Goal: Task Accomplishment & Management: Manage account settings

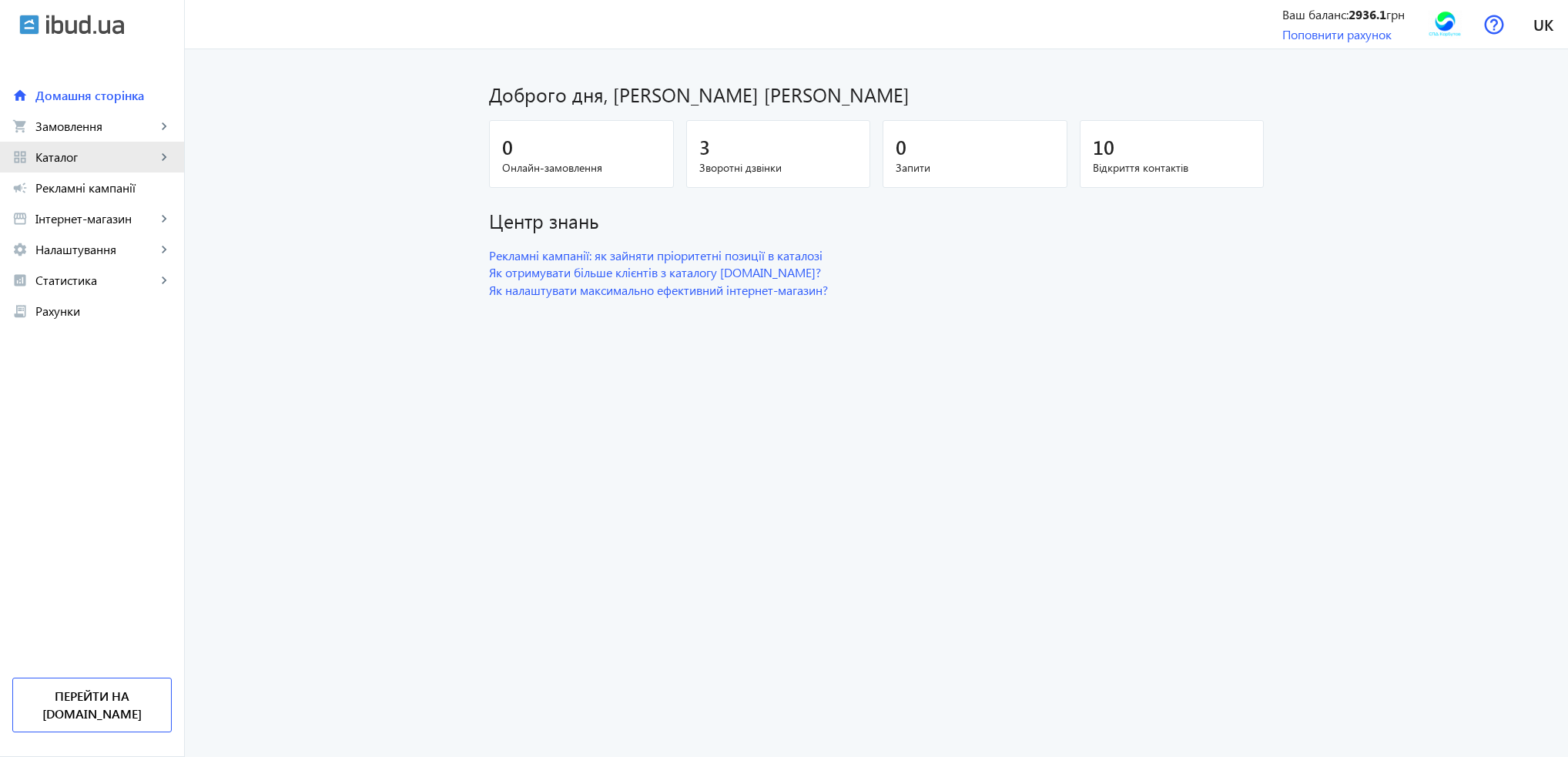
click at [74, 165] on link "grid_view Каталог keyboard_arrow_right" at bounding box center [92, 157] width 184 height 31
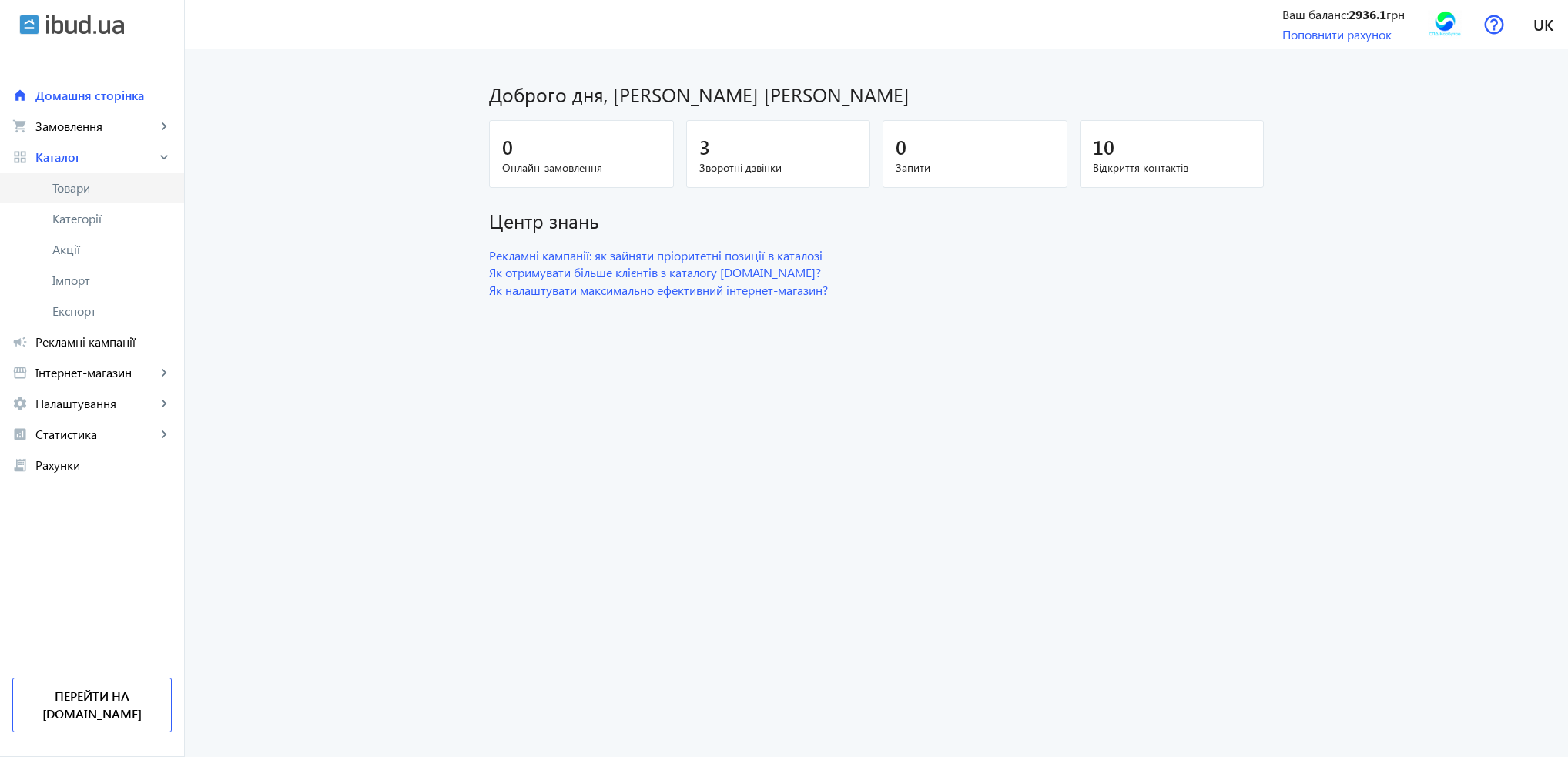
click at [83, 187] on span "Товари" at bounding box center [112, 188] width 119 height 16
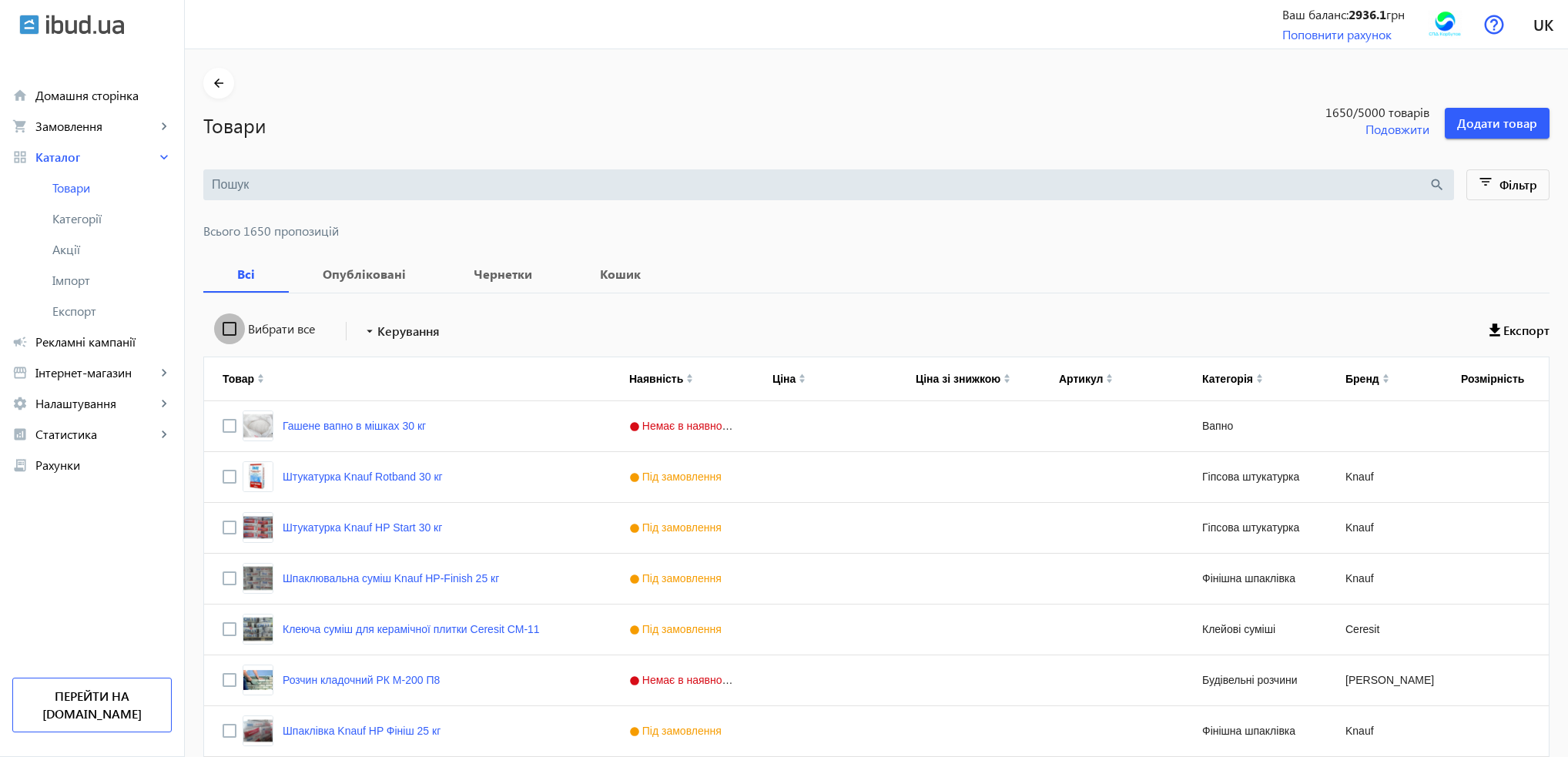
click at [221, 326] on input "Вибрати все" at bounding box center [230, 329] width 31 height 31
checkbox input "true"
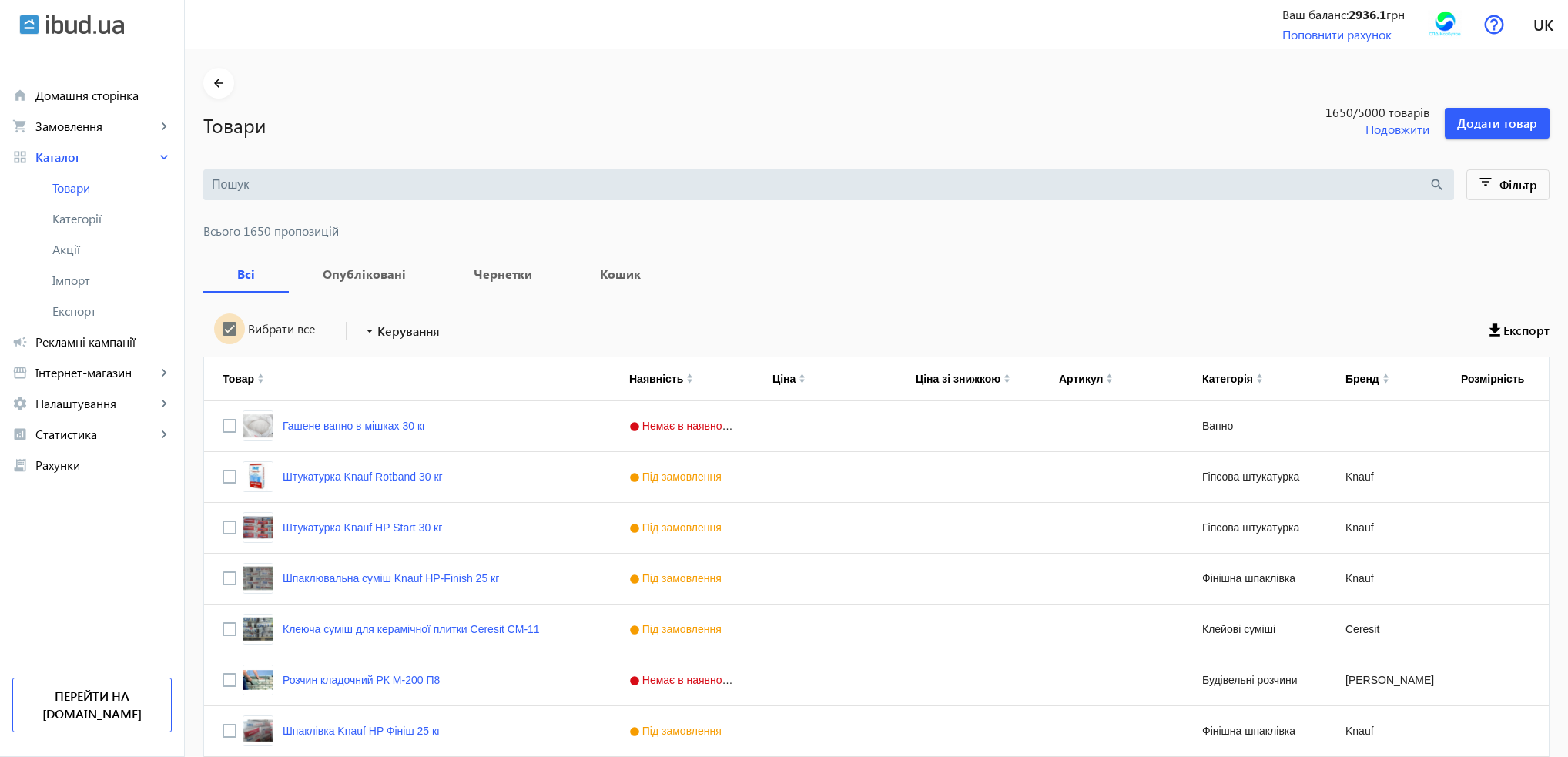
checkbox input "true"
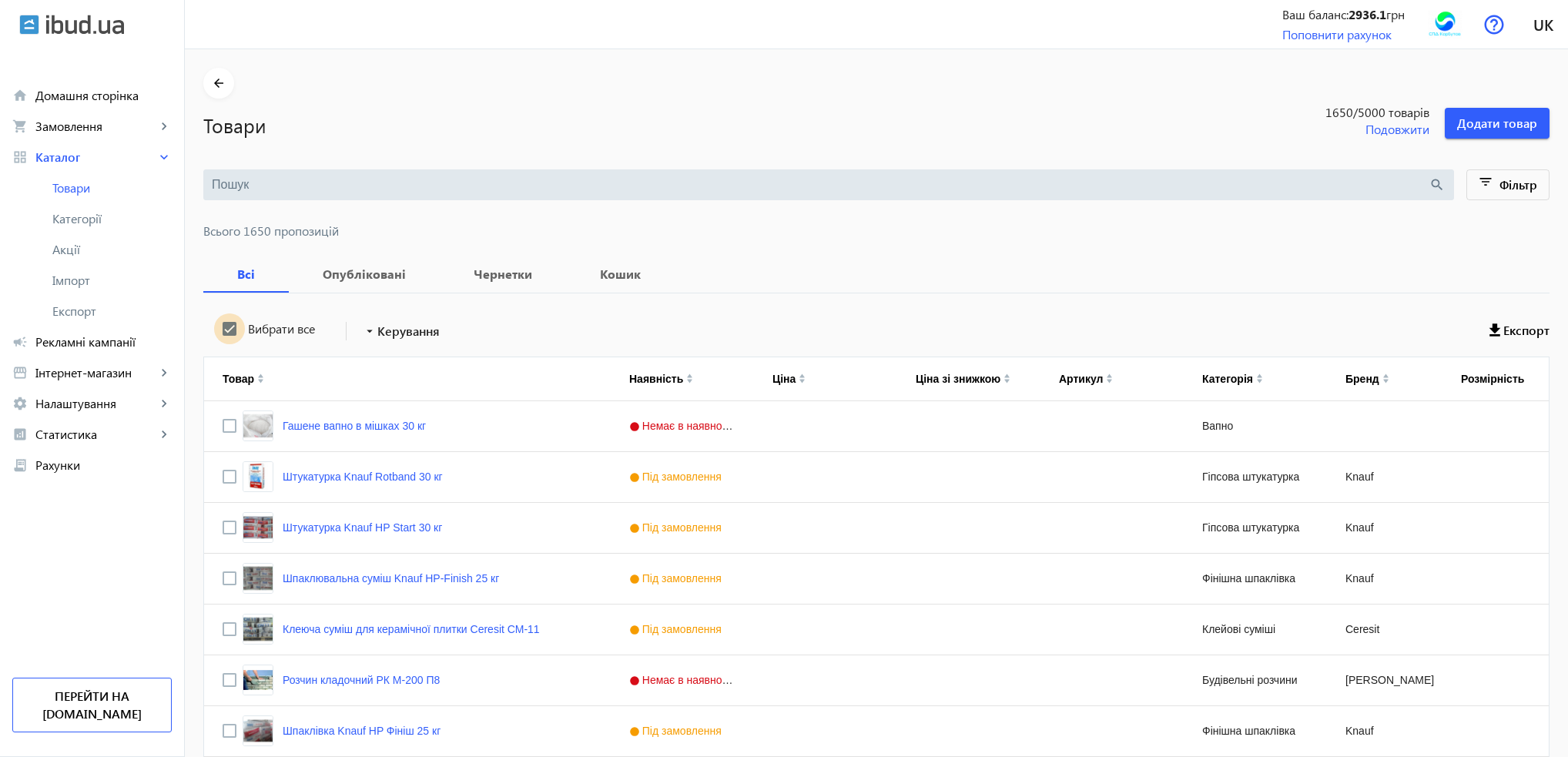
checkbox input "true"
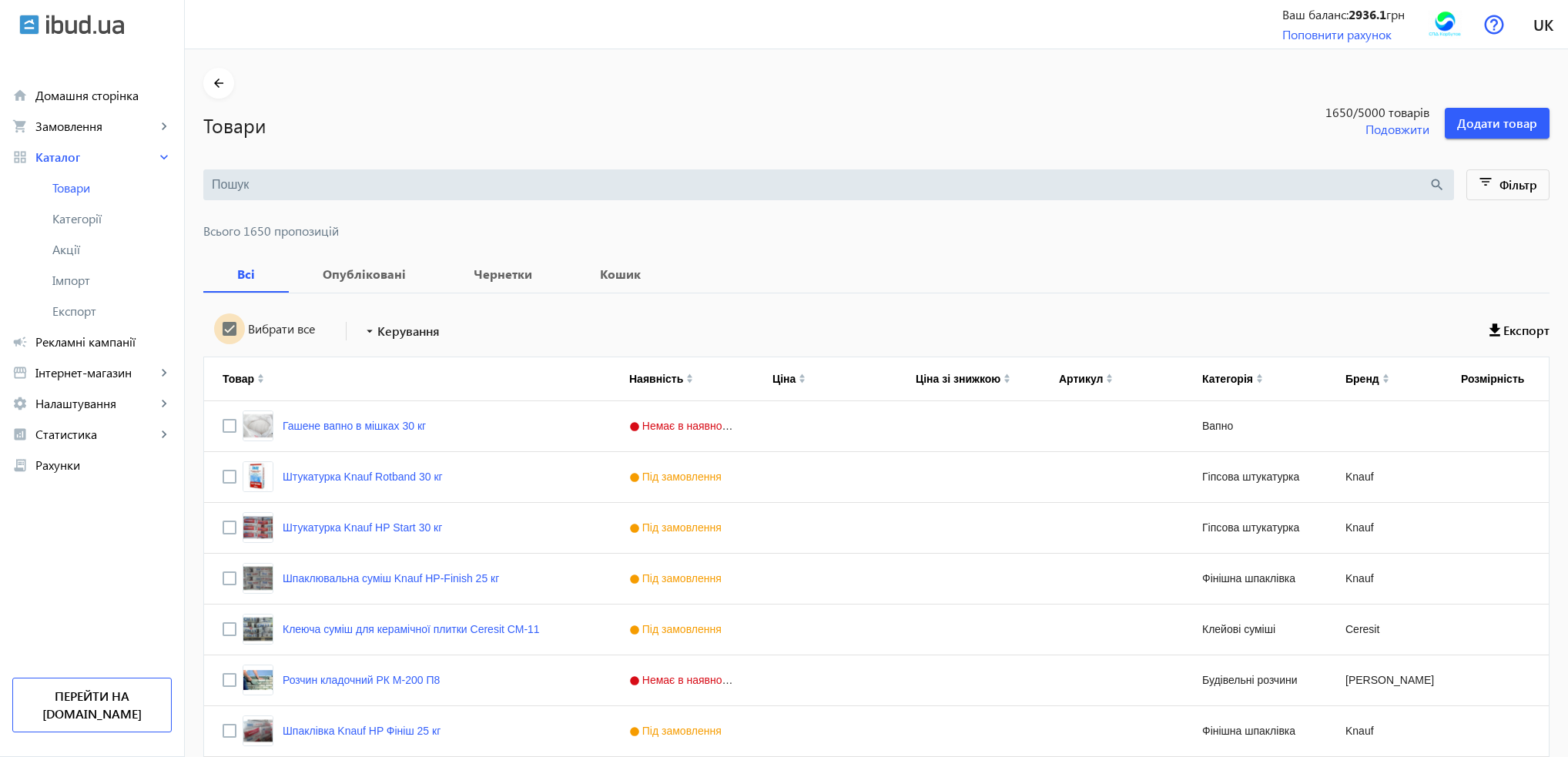
checkbox input "true"
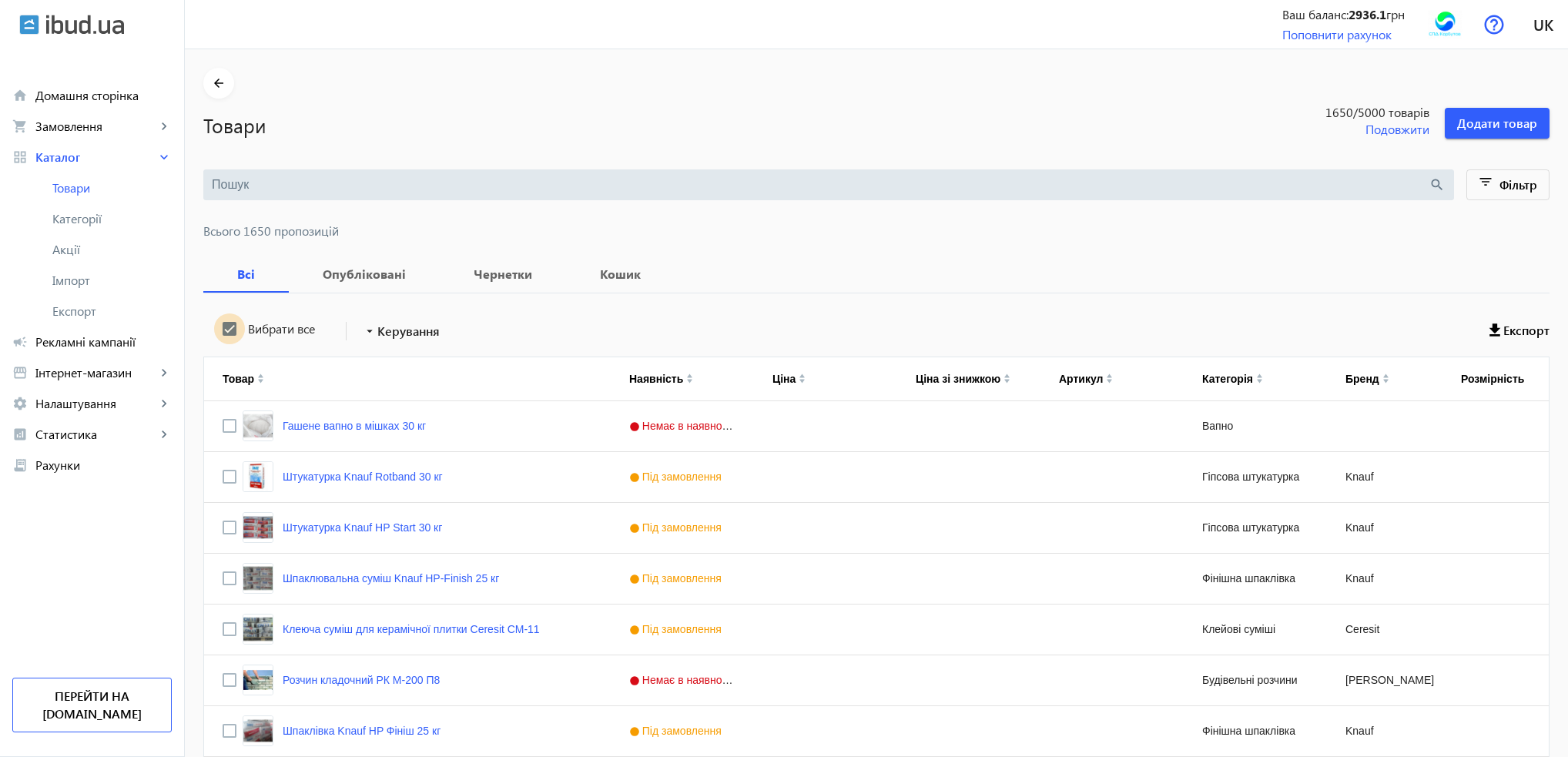
checkbox input "true"
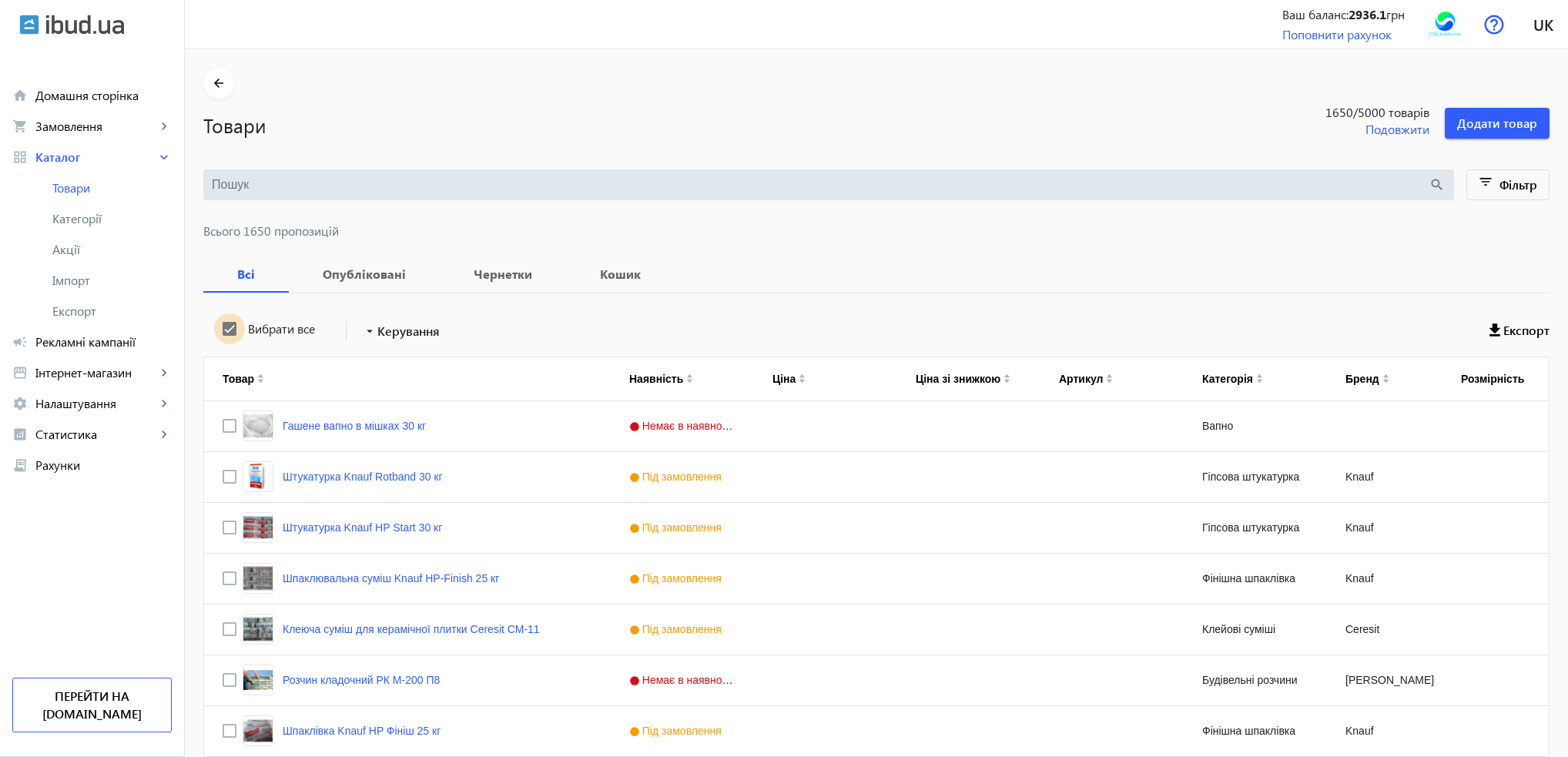
checkbox input "true"
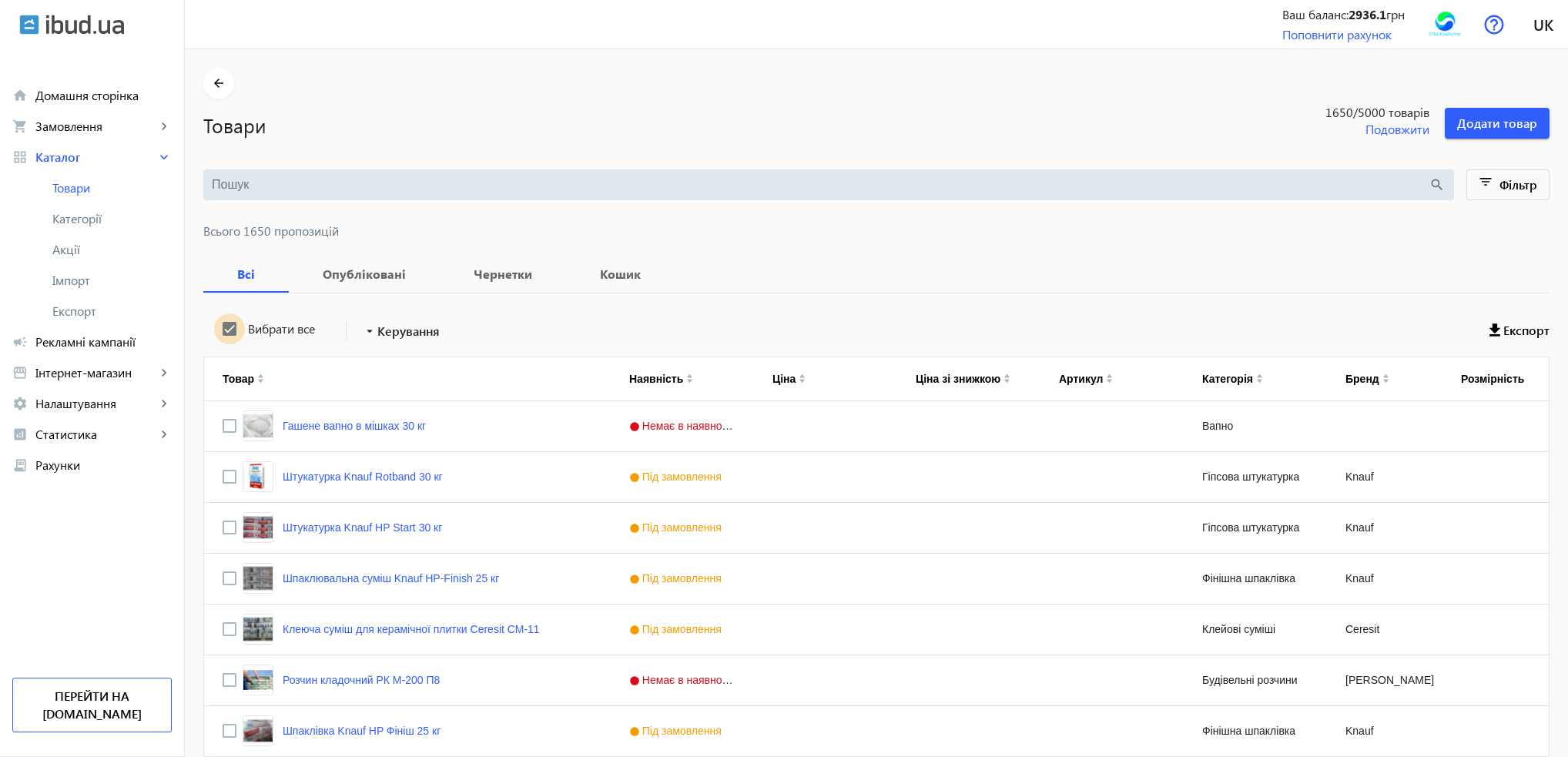
checkbox input "true"
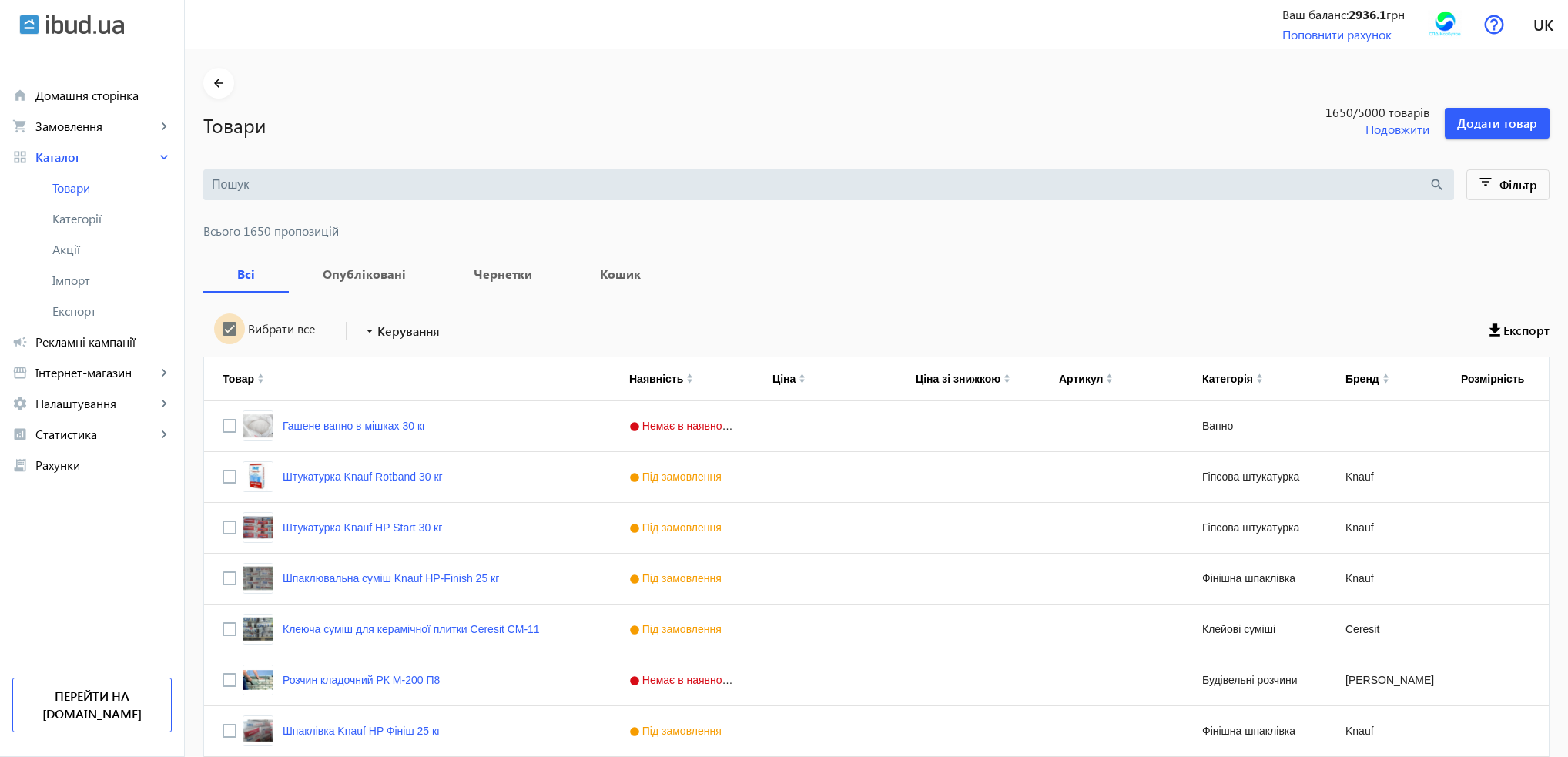
checkbox input "true"
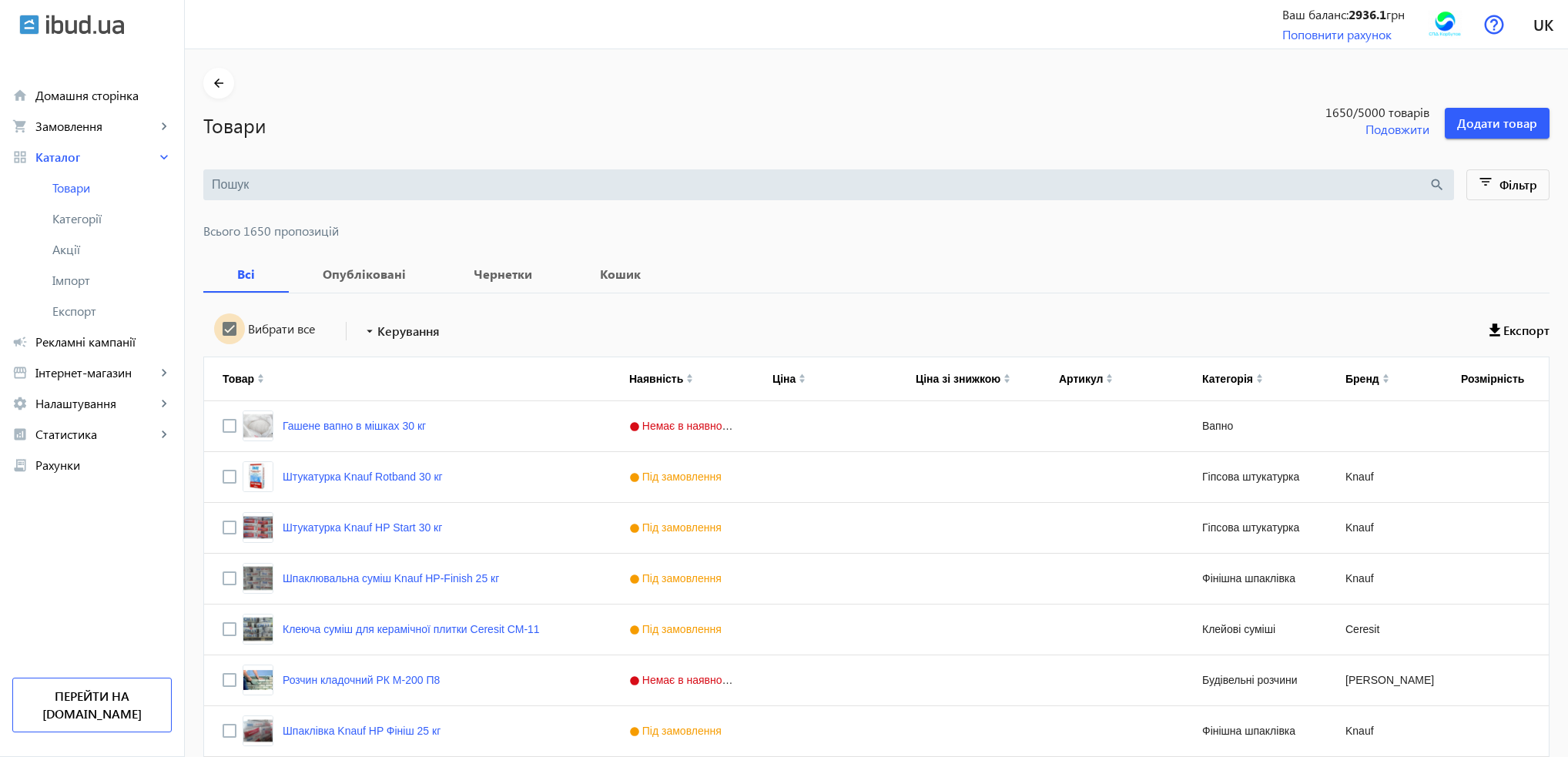
checkbox input "true"
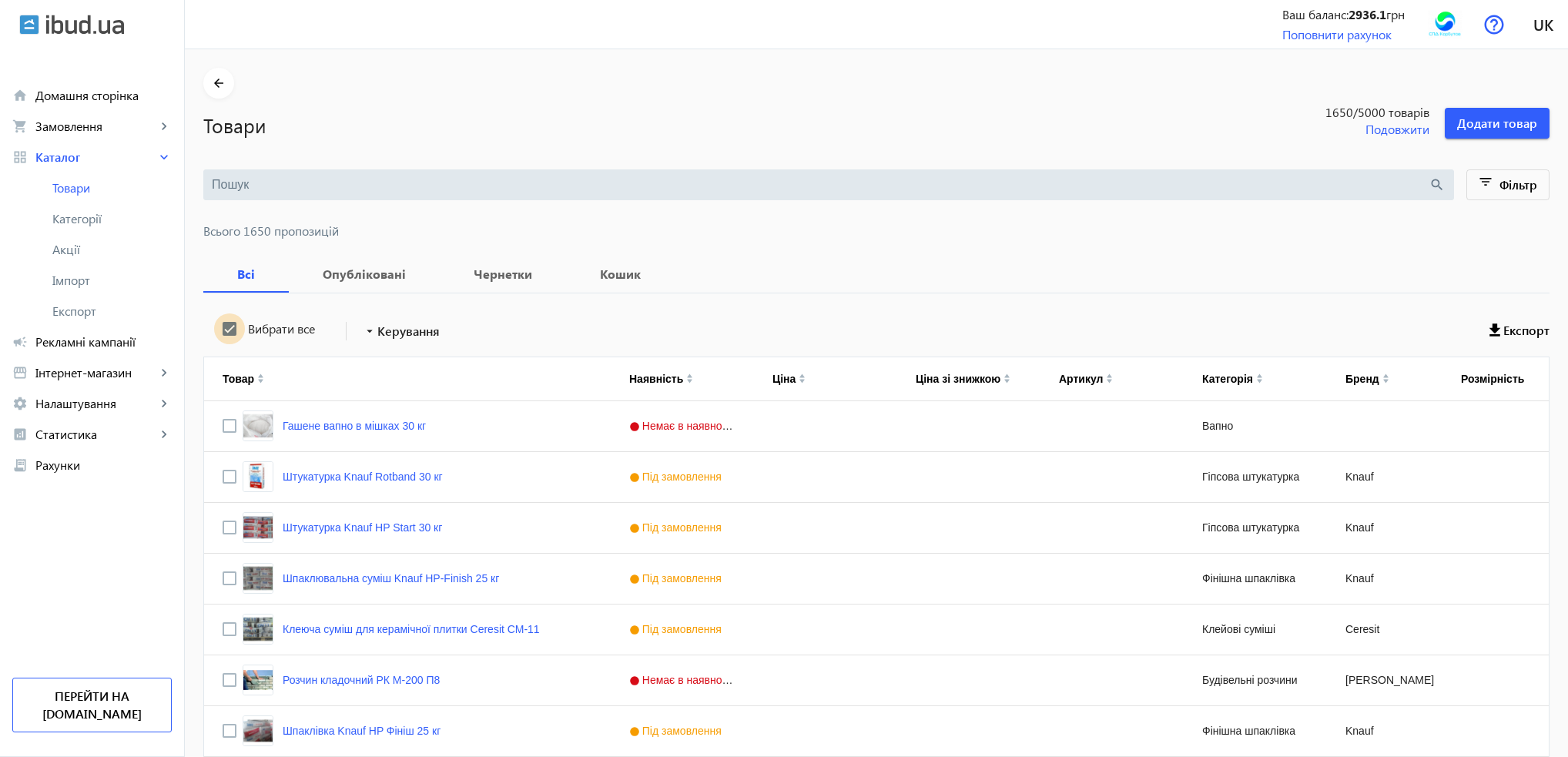
checkbox input "true"
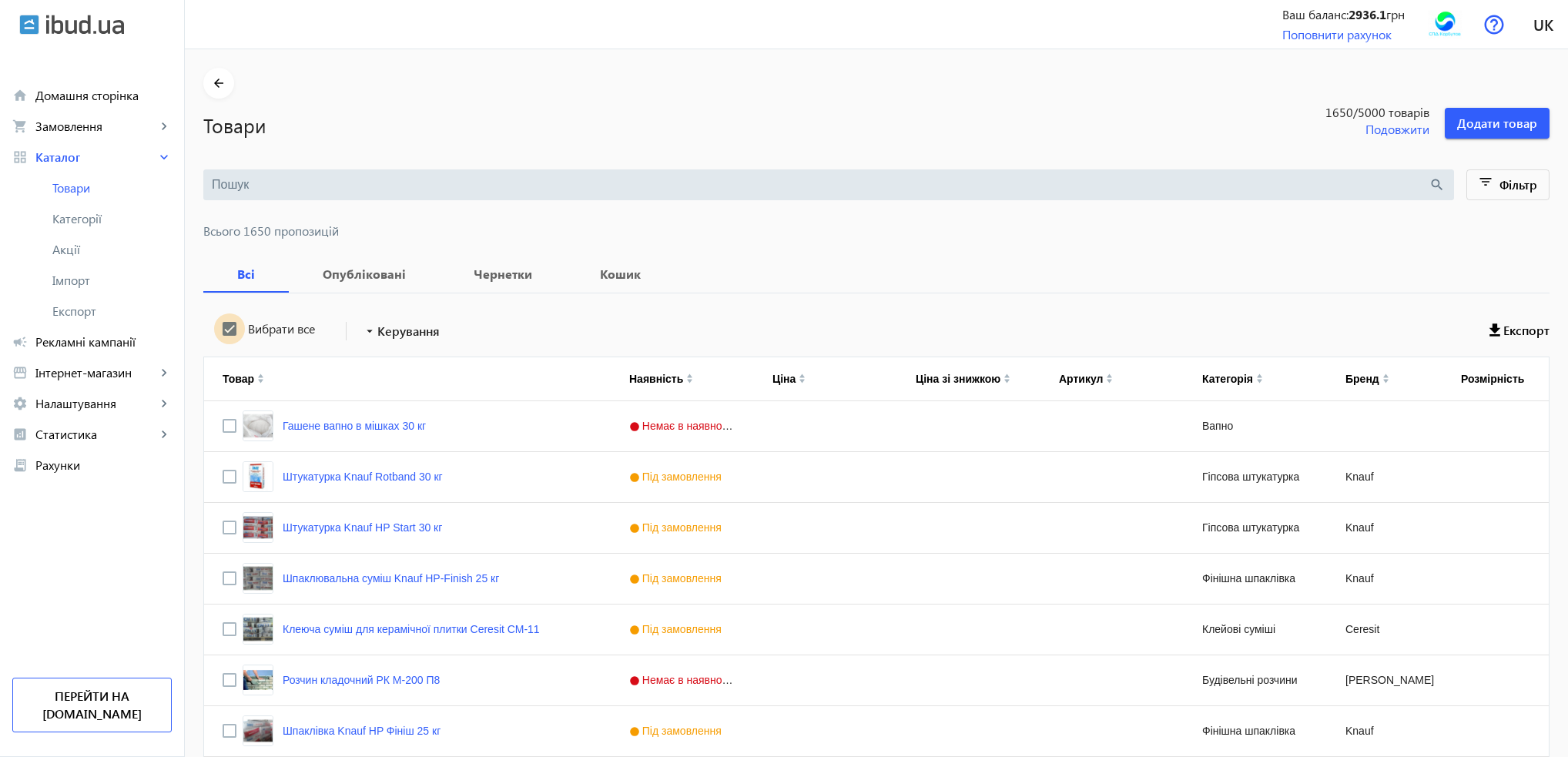
checkbox input "true"
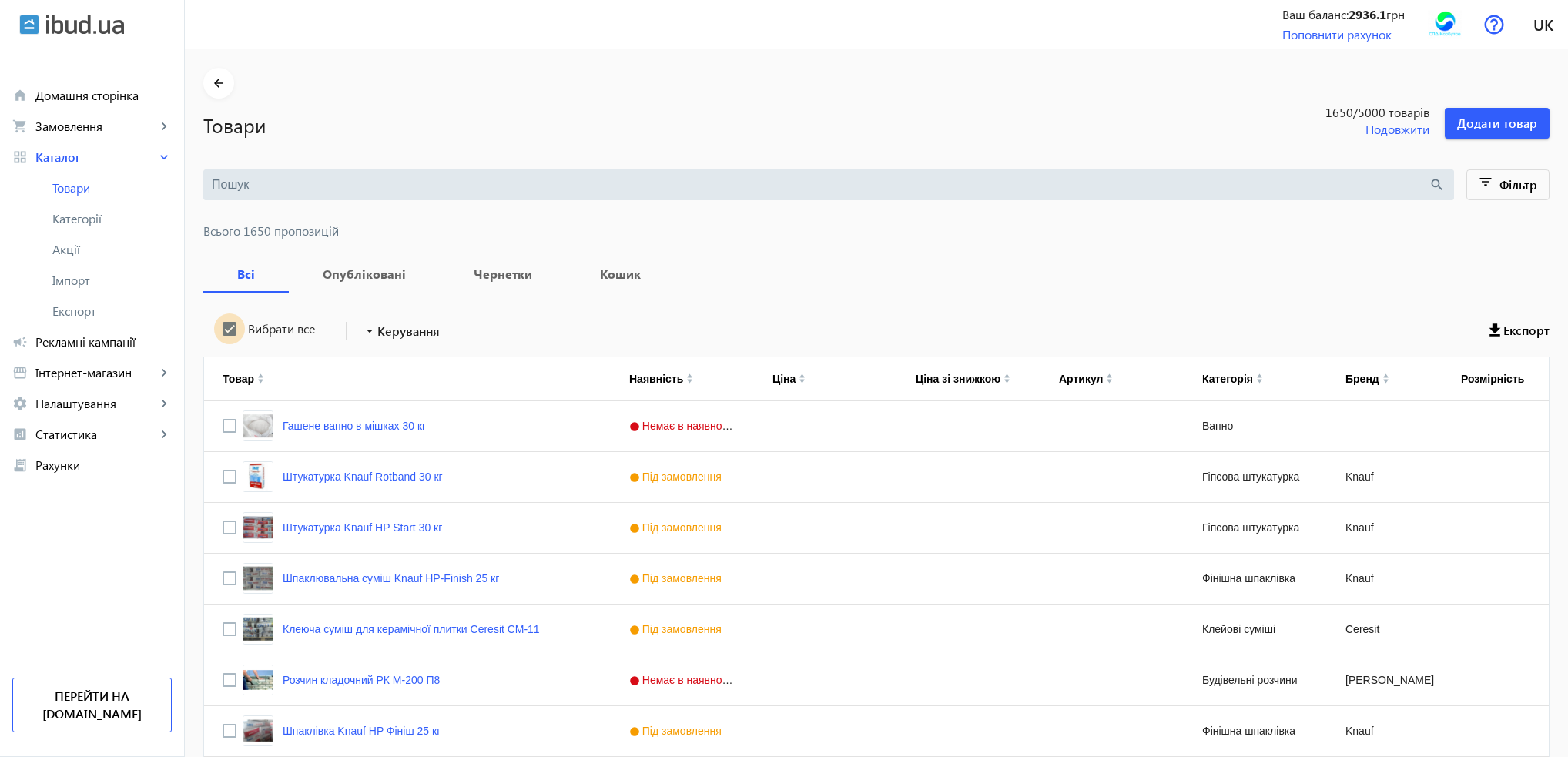
checkbox input "true"
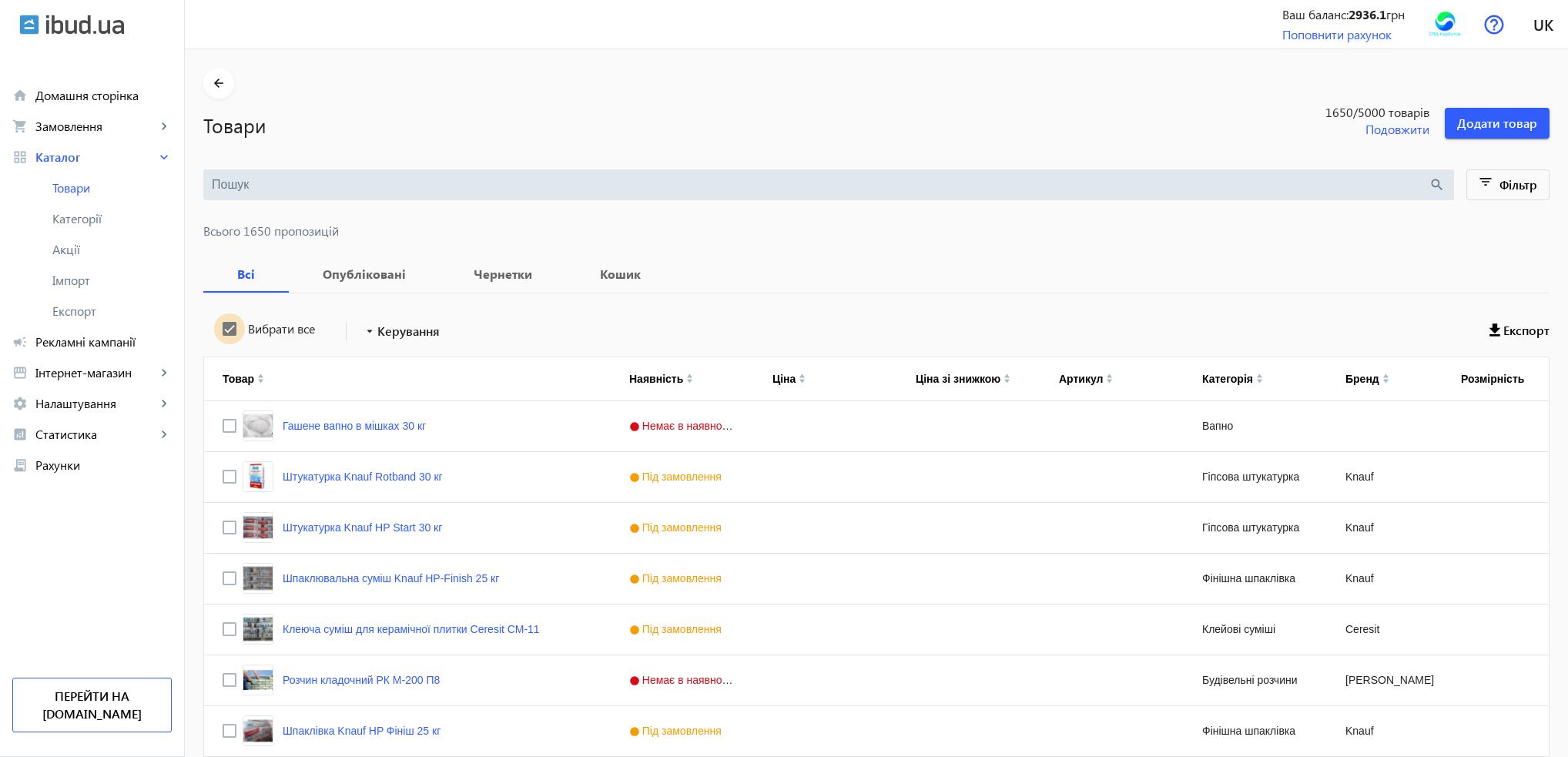
checkbox input "true"
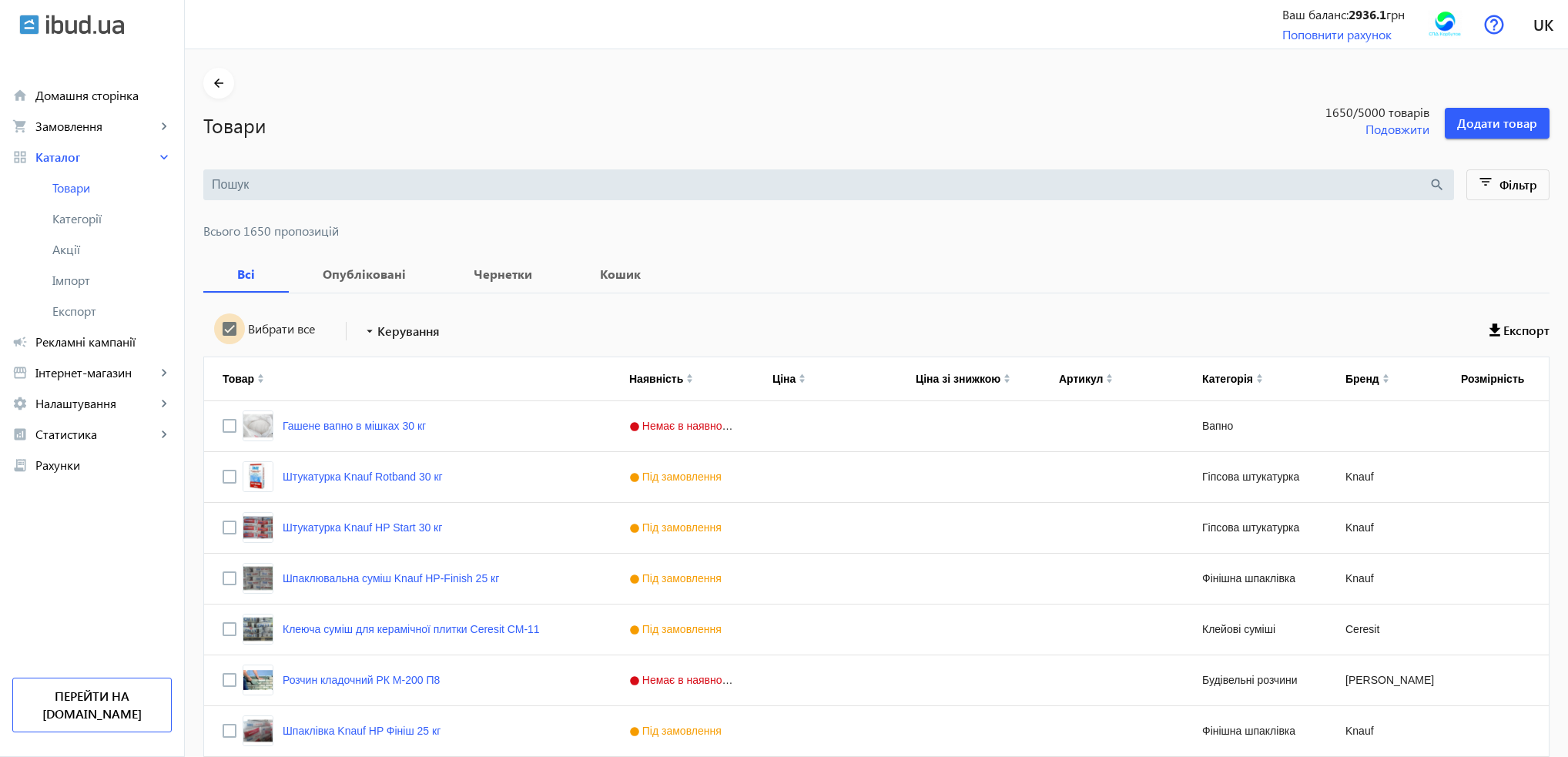
checkbox input "true"
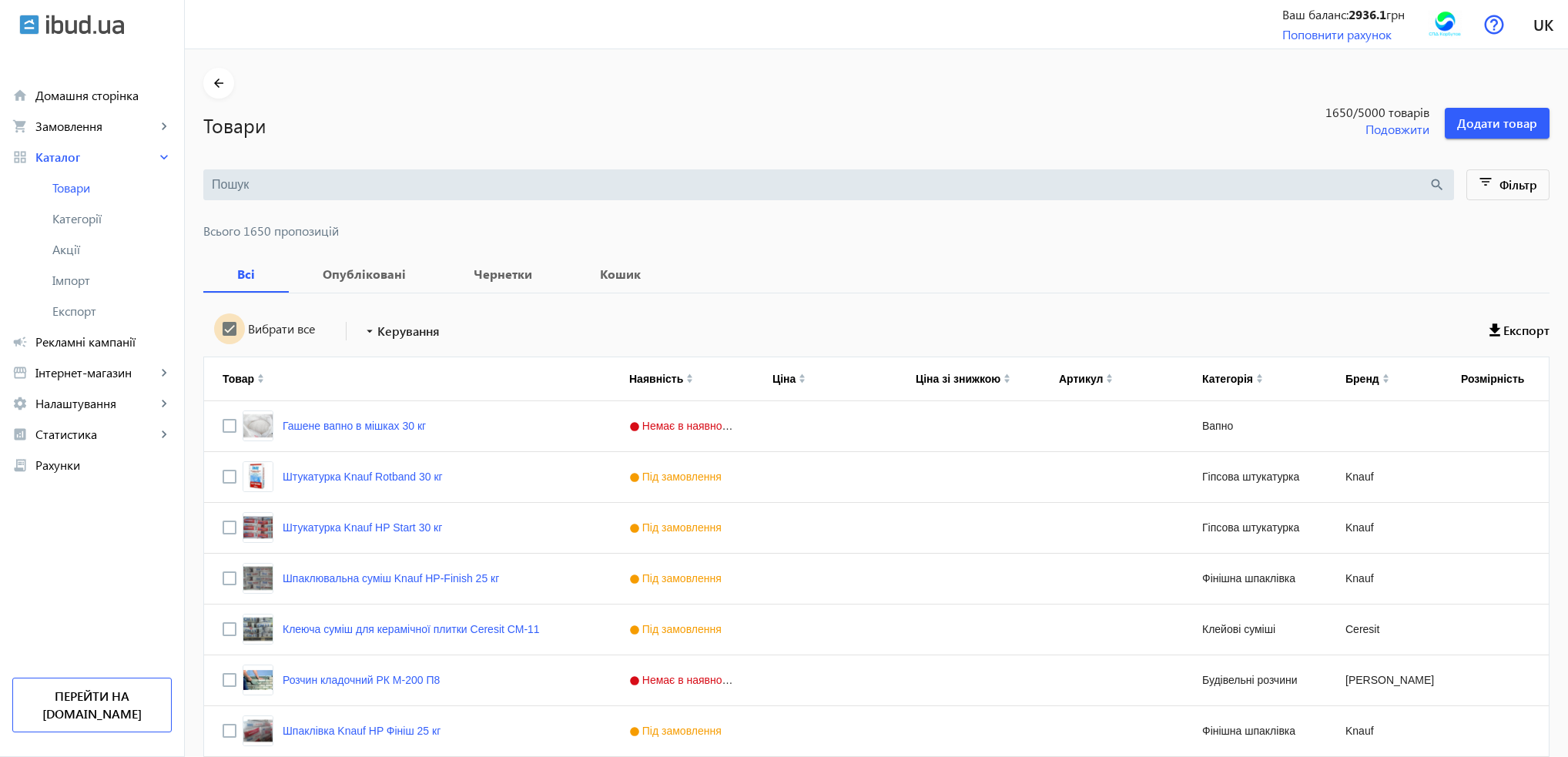
checkbox input "true"
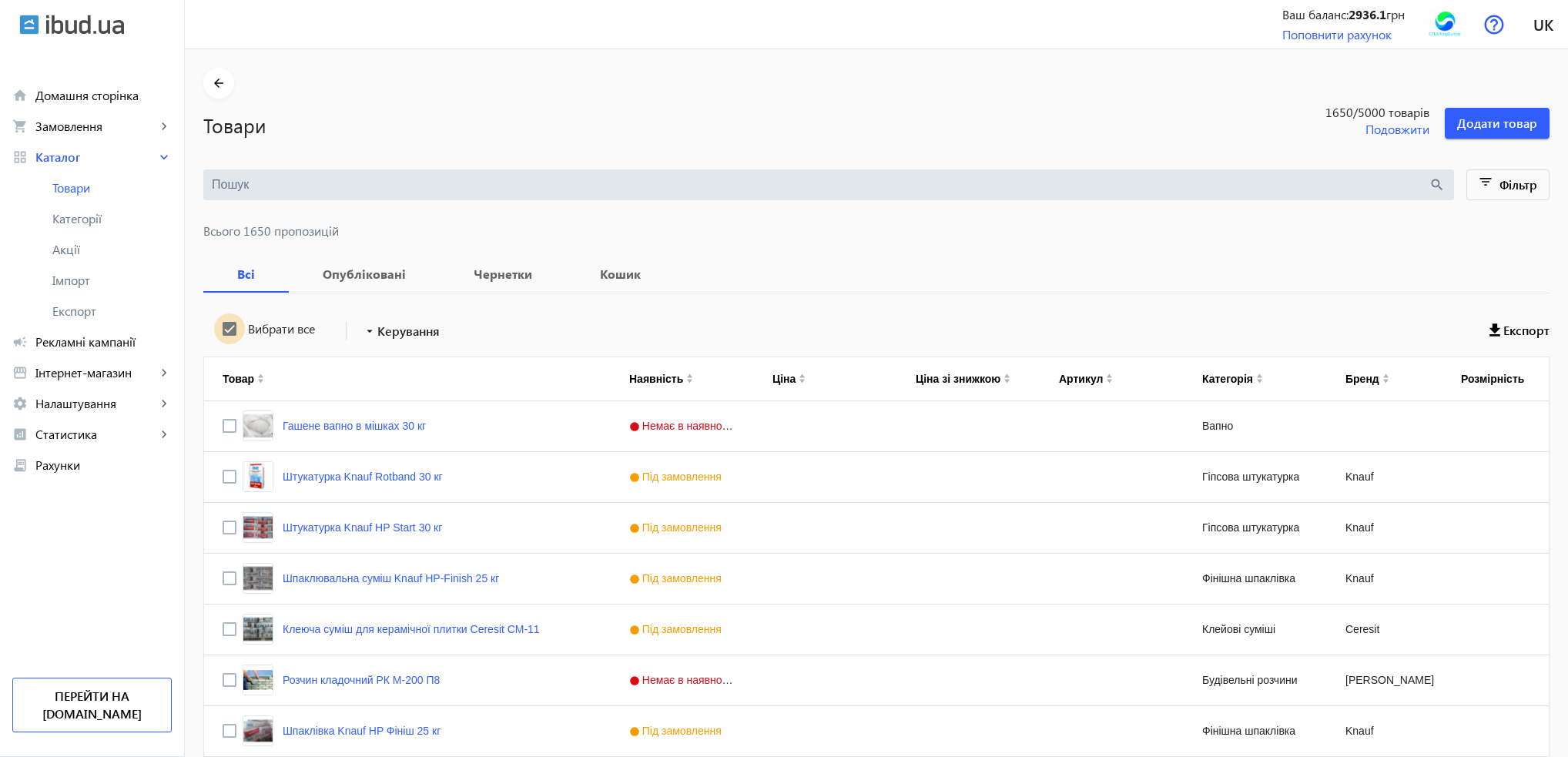
checkbox input "true"
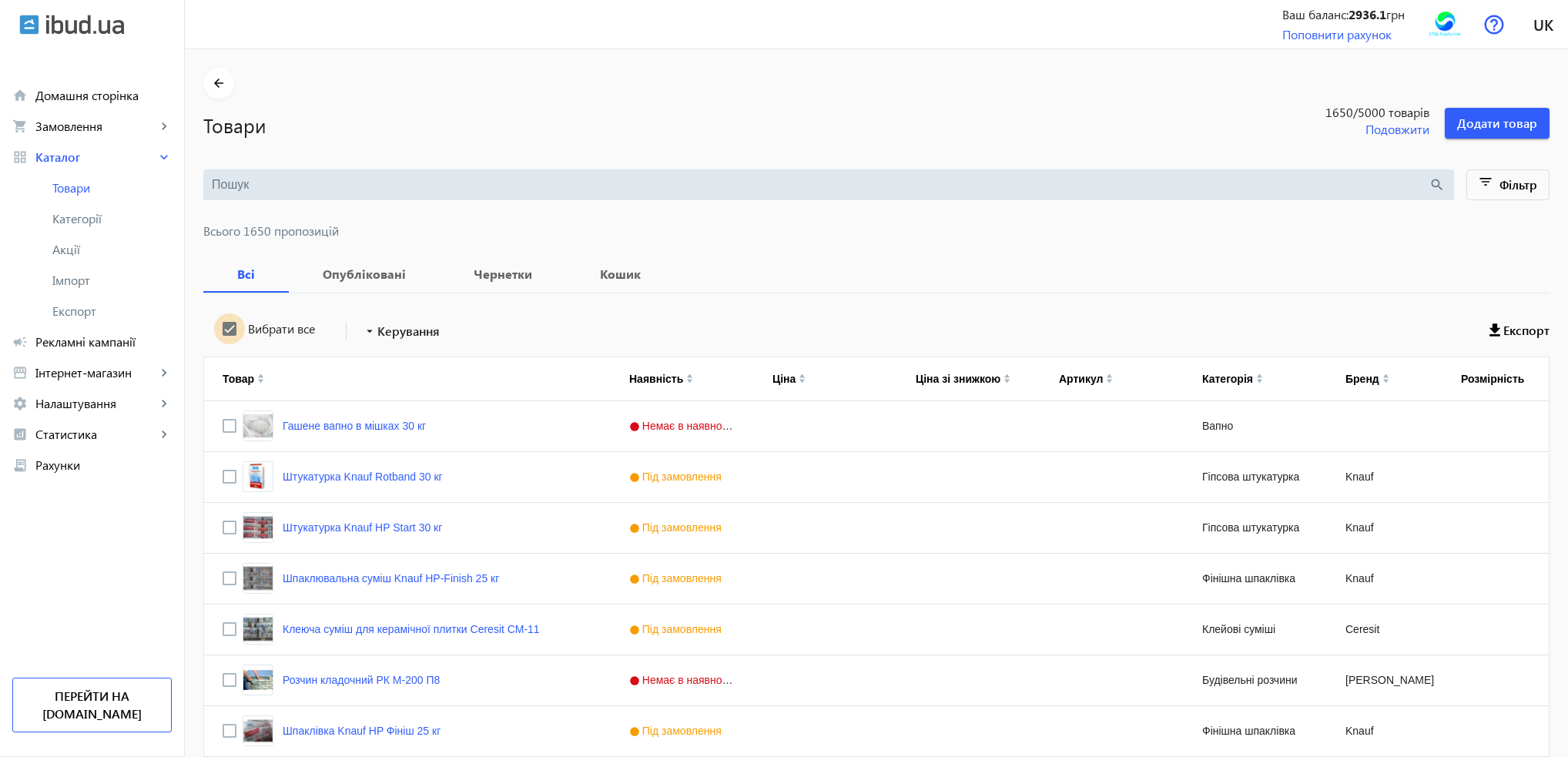
checkbox input "true"
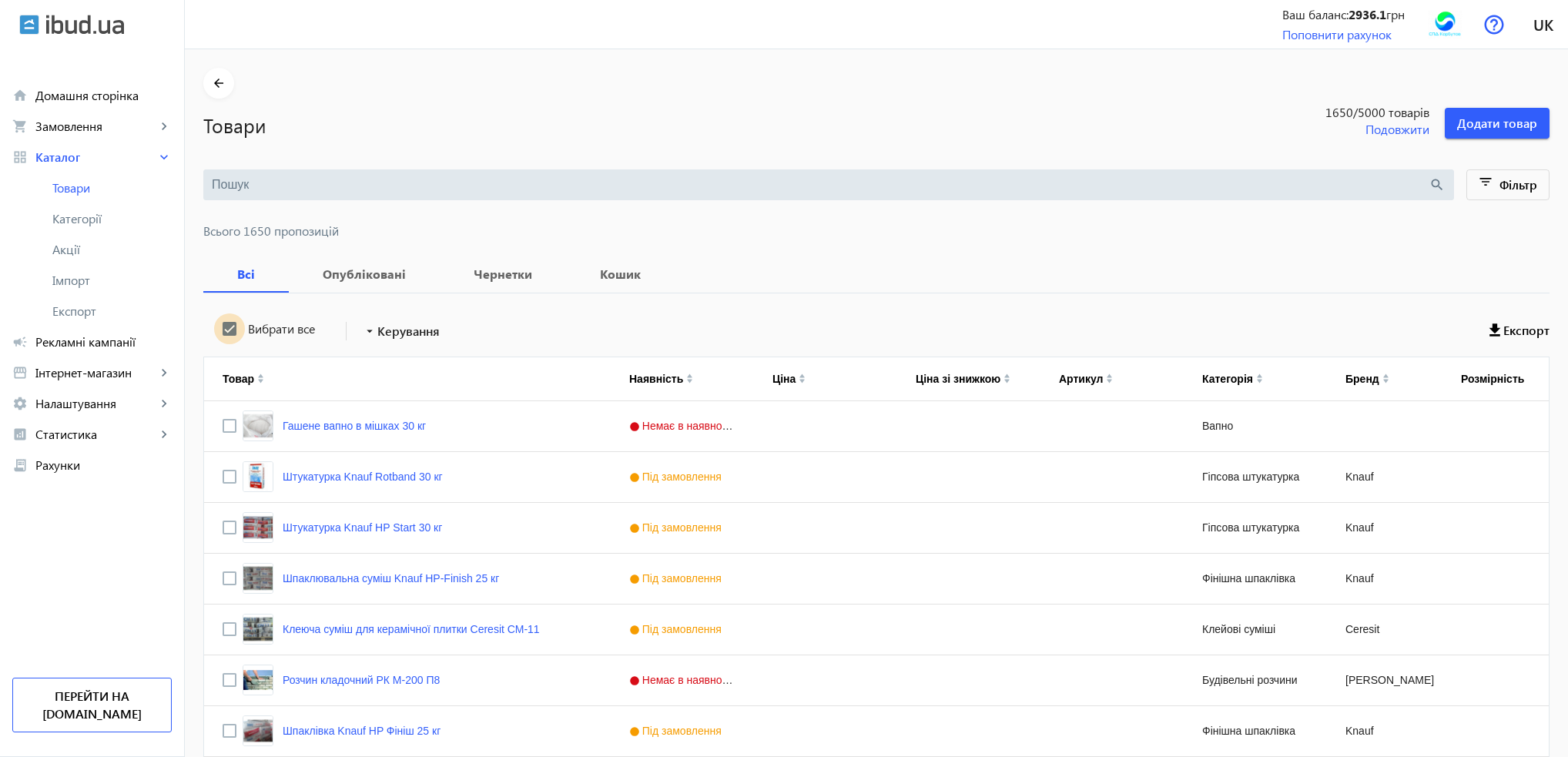
checkbox input "true"
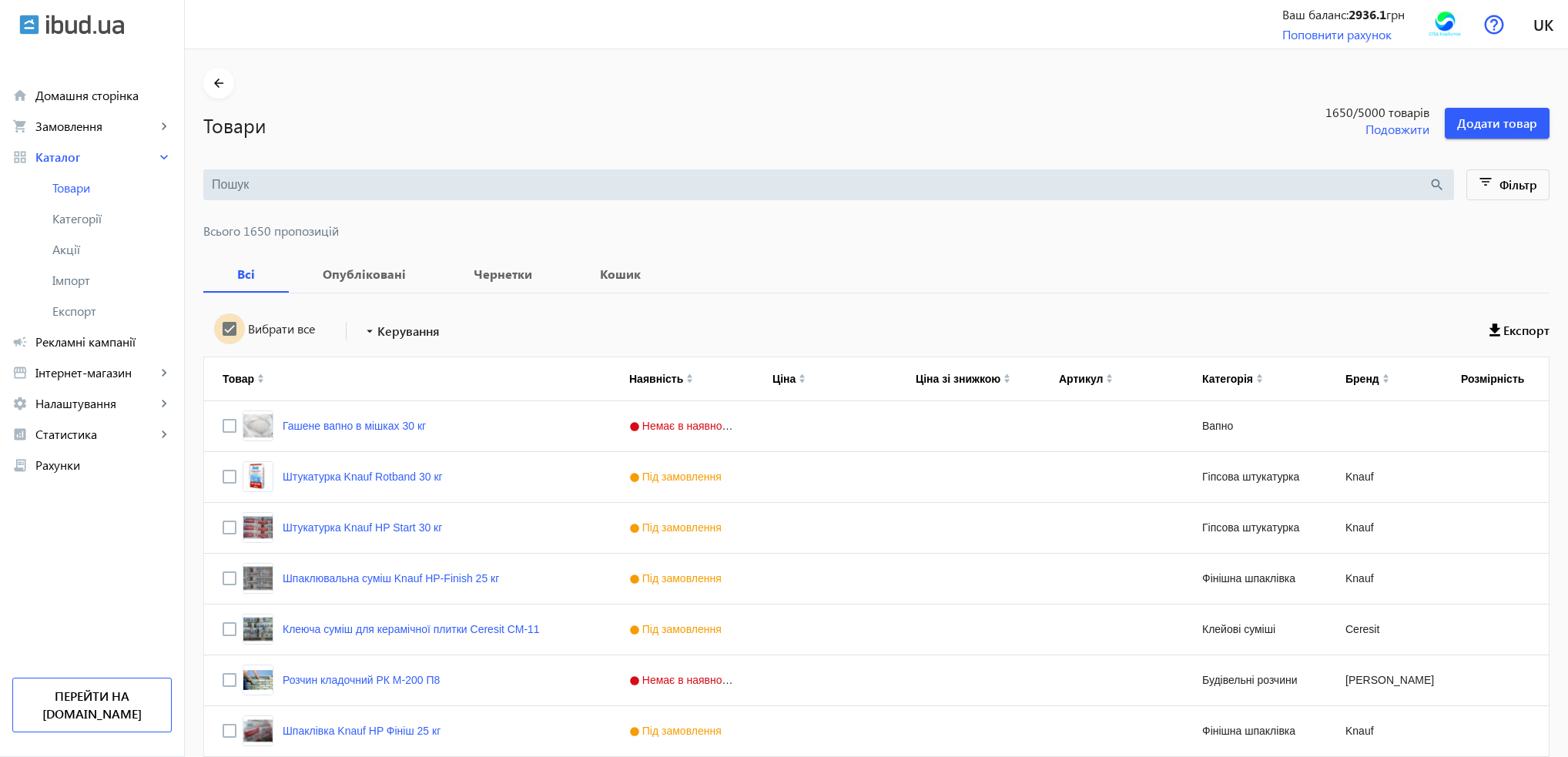
checkbox input "true"
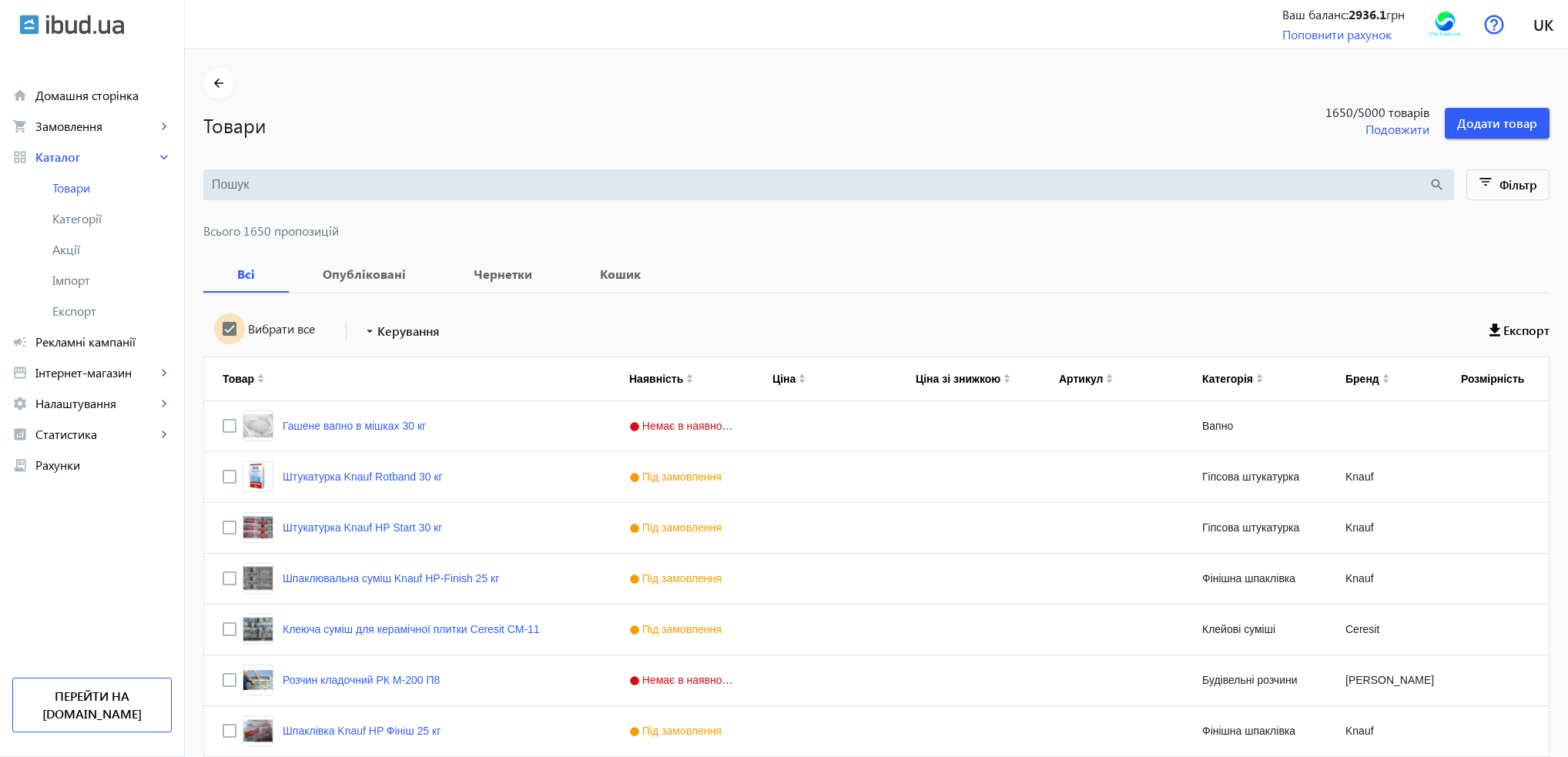
checkbox input "true"
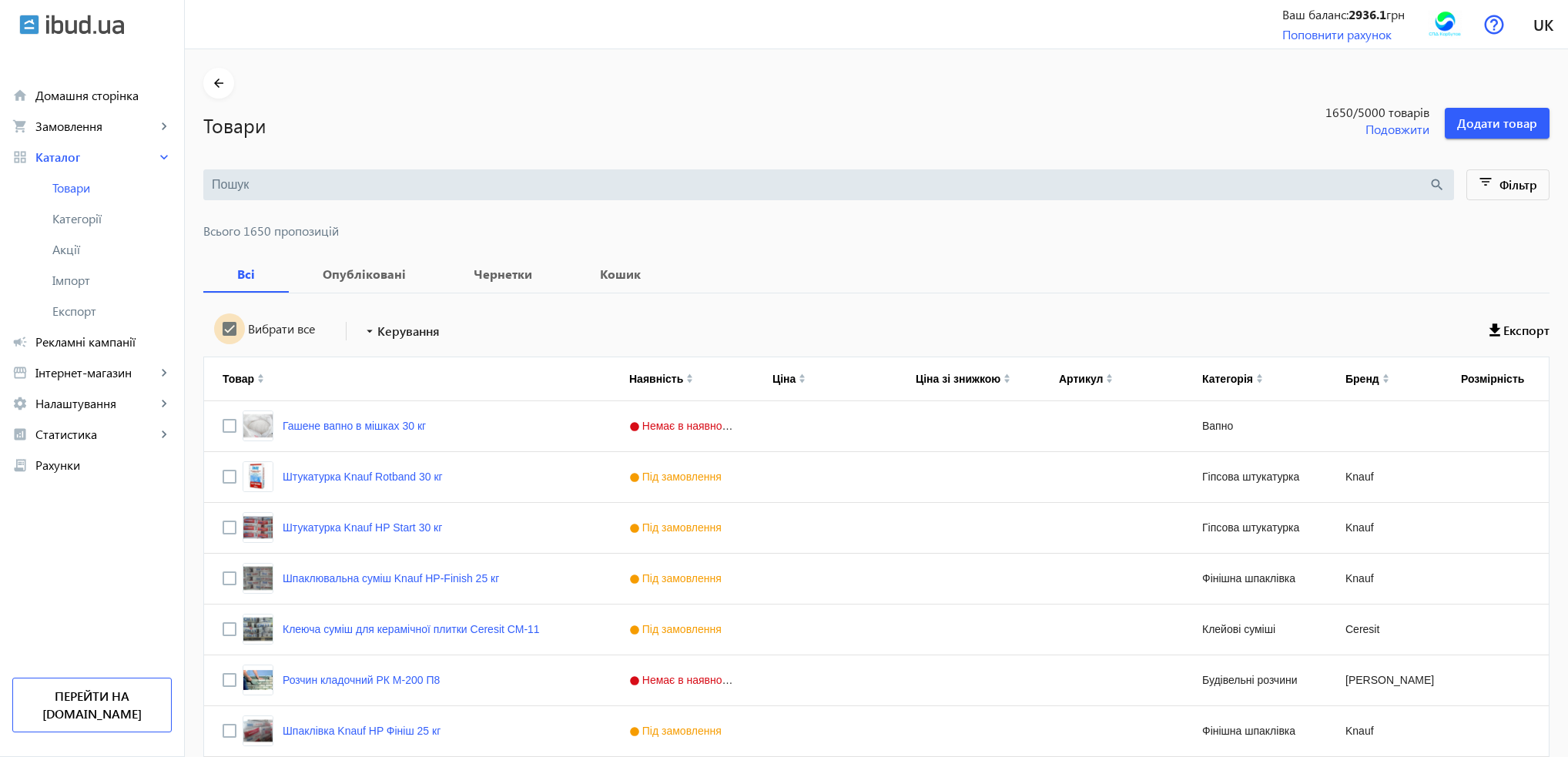
checkbox input "true"
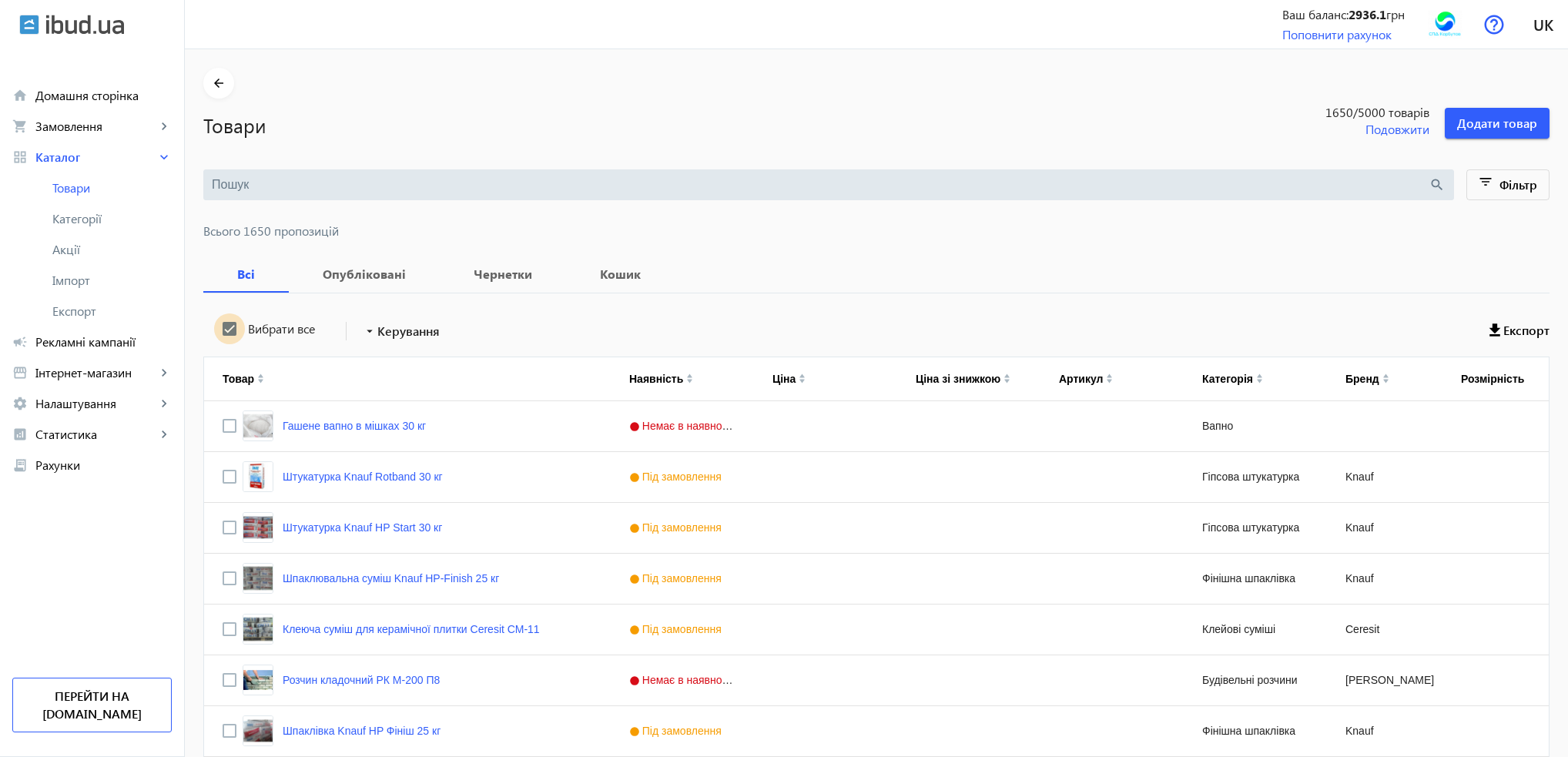
checkbox input "true"
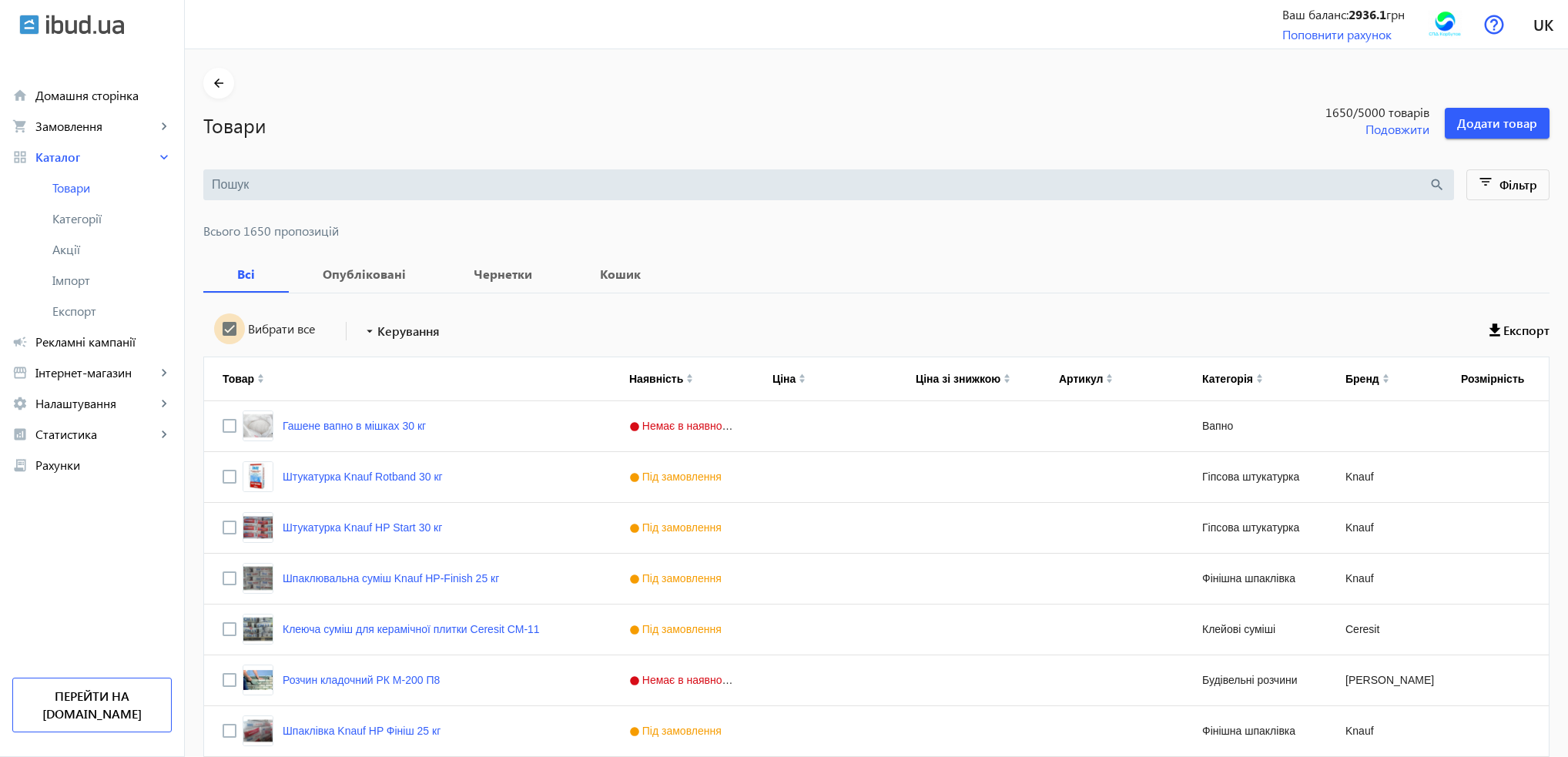
checkbox input "true"
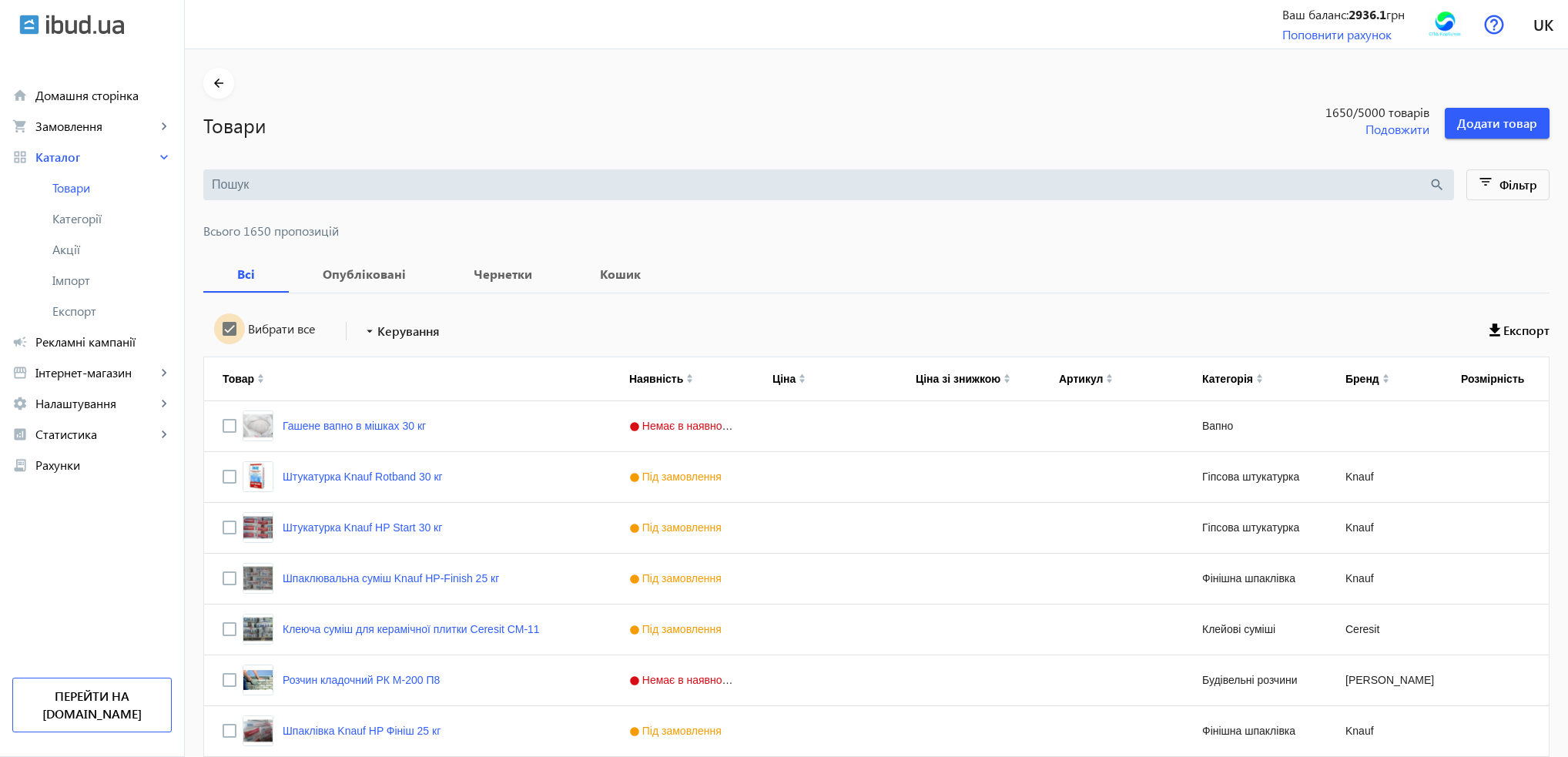
checkbox input "true"
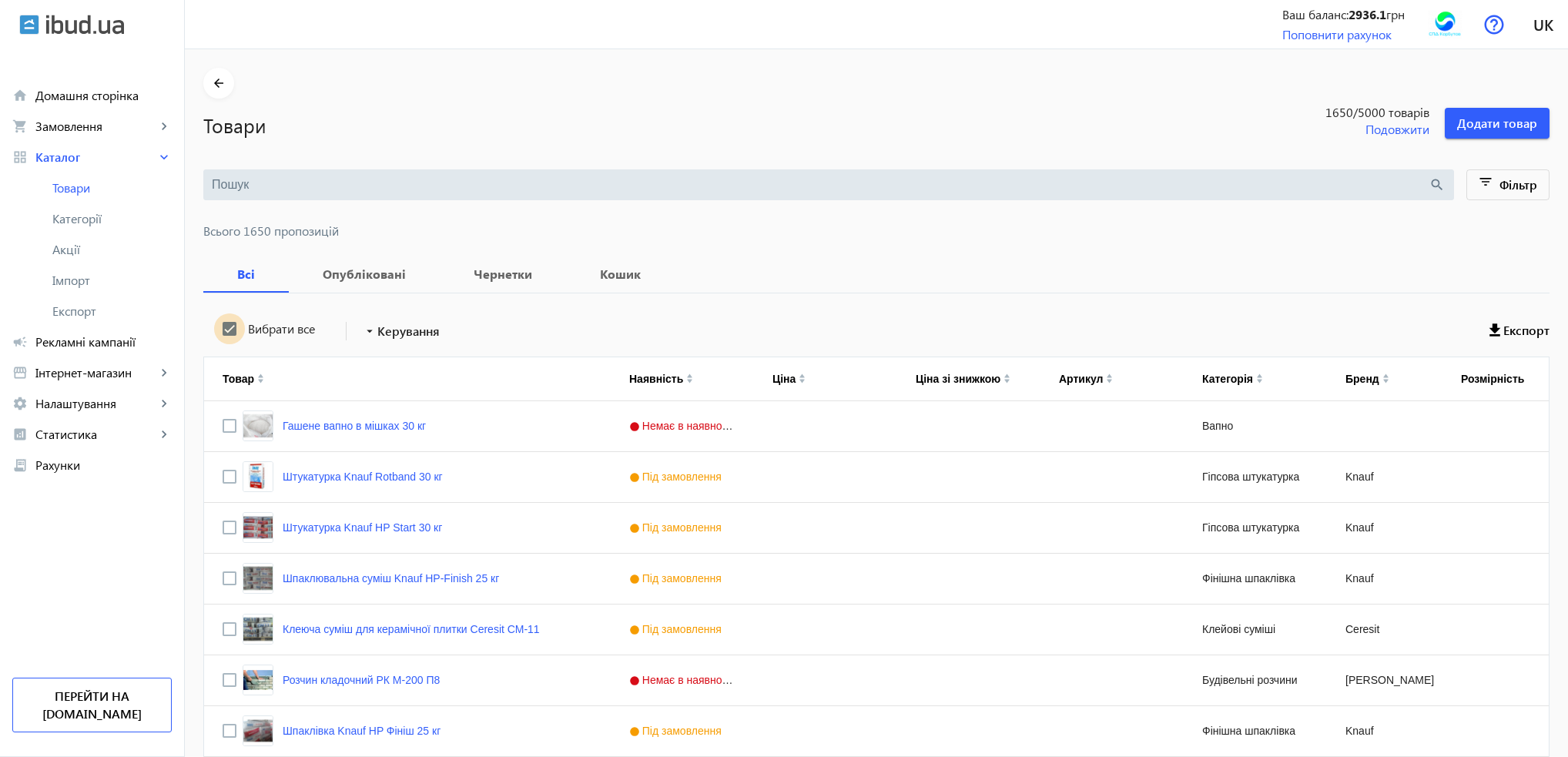
checkbox input "true"
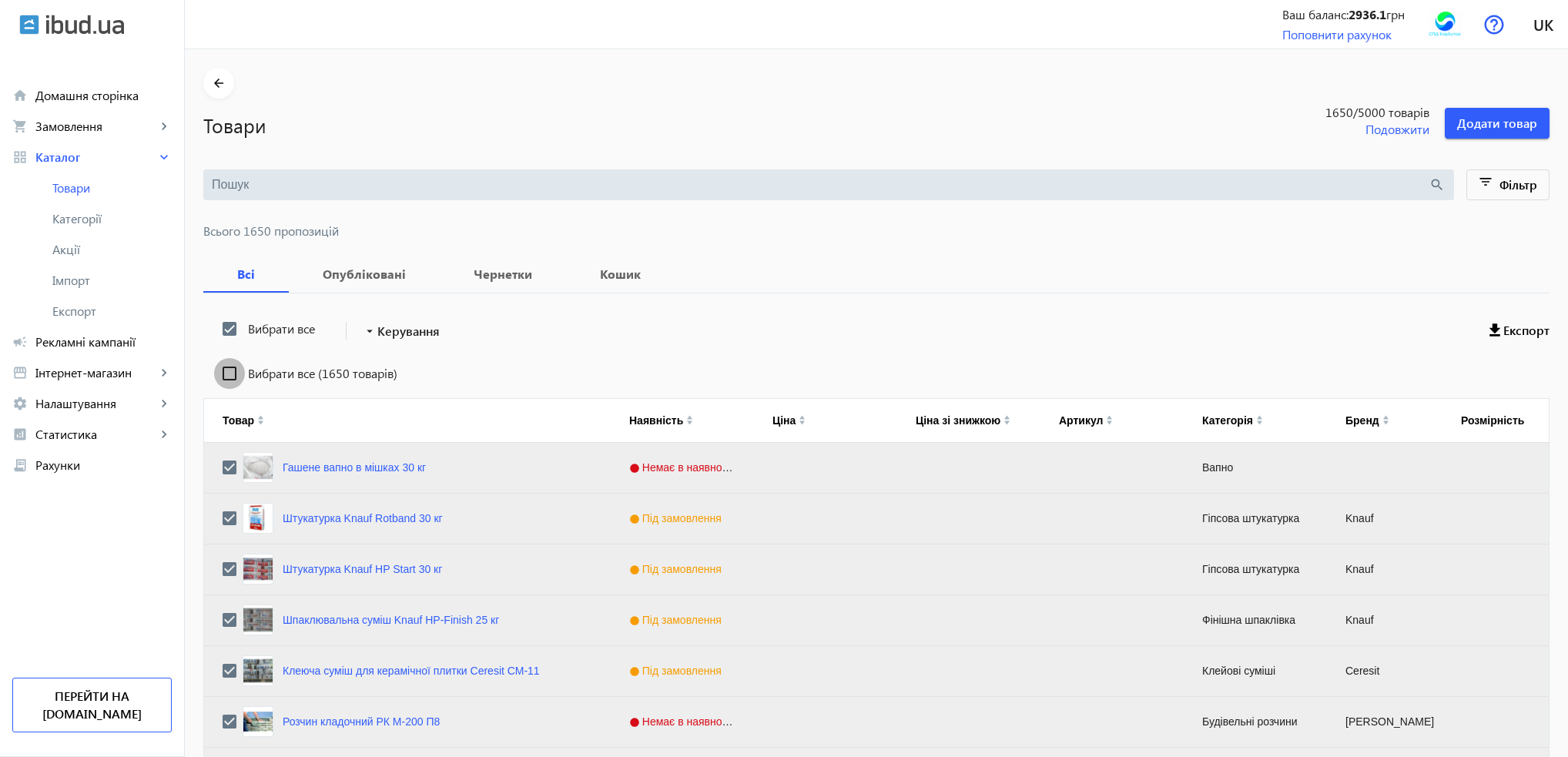
click at [221, 370] on input "Вибрати все (1650 товарів)" at bounding box center [230, 374] width 31 height 31
checkbox input "true"
click at [390, 320] on span at bounding box center [400, 331] width 90 height 37
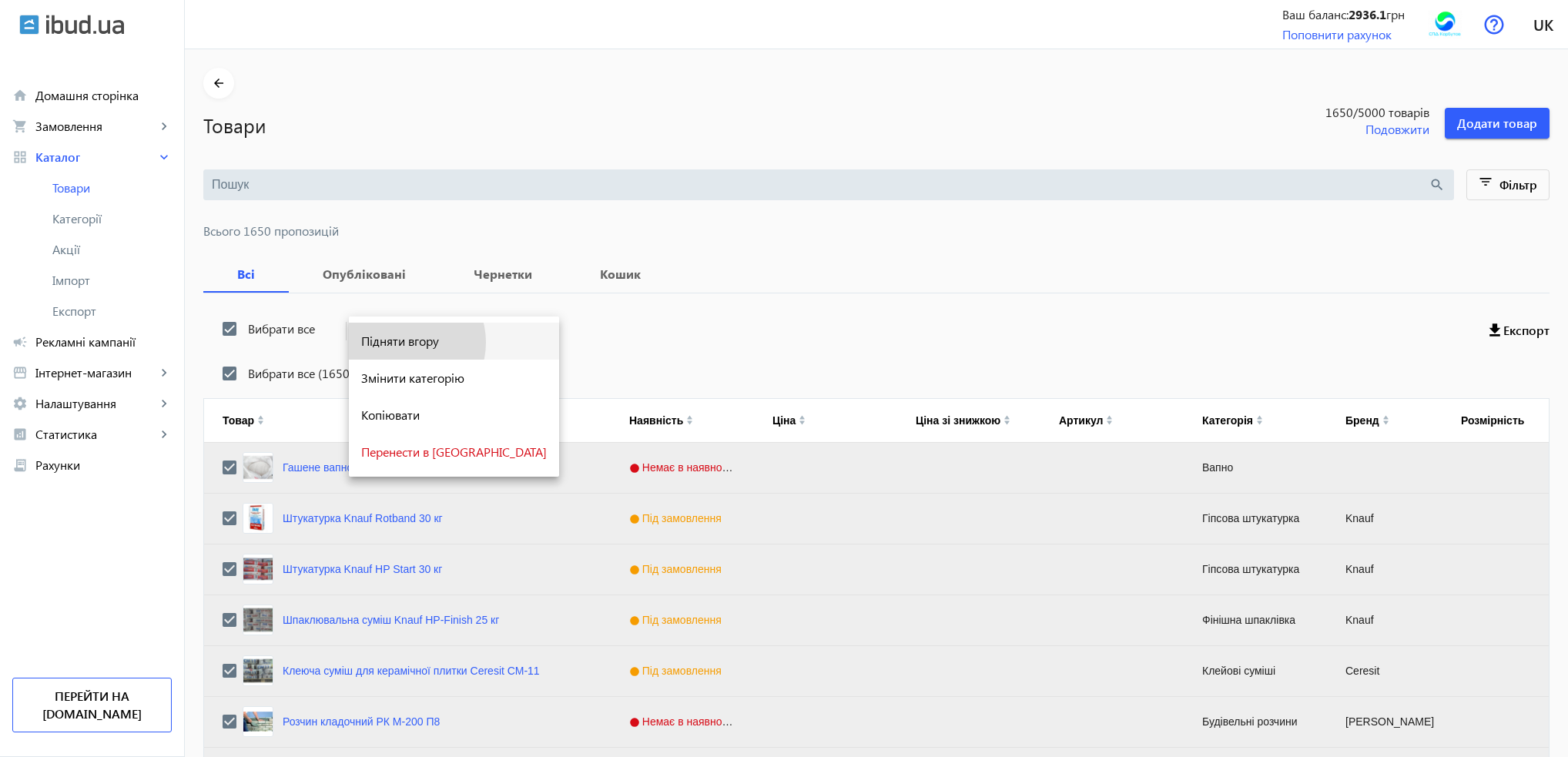
click at [403, 343] on span "Підняти вгору" at bounding box center [454, 341] width 186 height 12
